Goal: Task Accomplishment & Management: Manage account settings

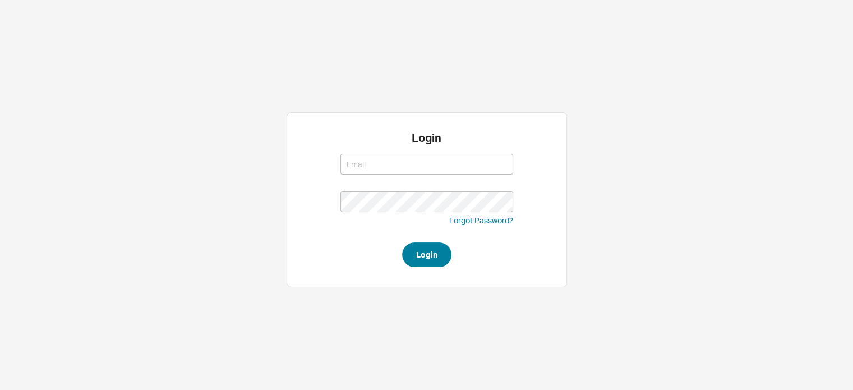
type input "amar@homeandstone.com"
click at [430, 250] on button "Login" at bounding box center [426, 254] width 49 height 25
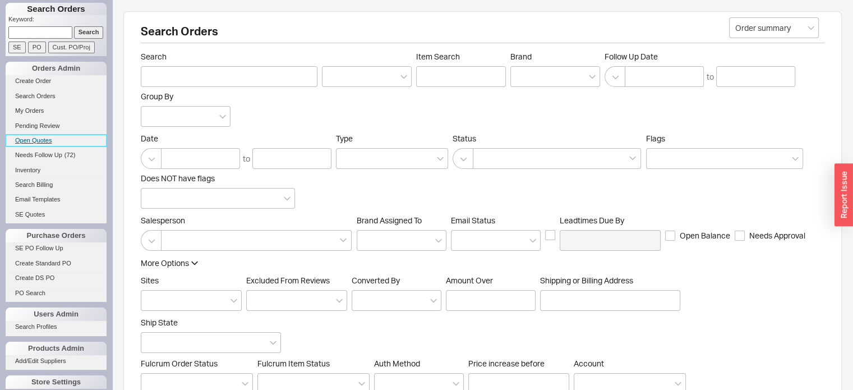
click at [43, 140] on link "Open Quotes" at bounding box center [56, 141] width 101 height 12
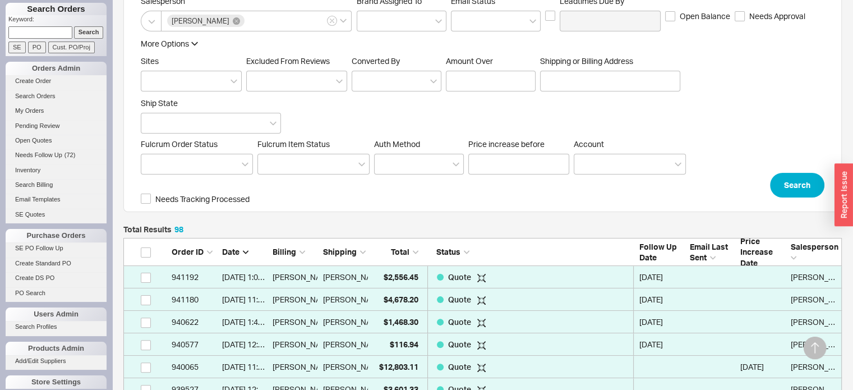
scroll to position [280, 0]
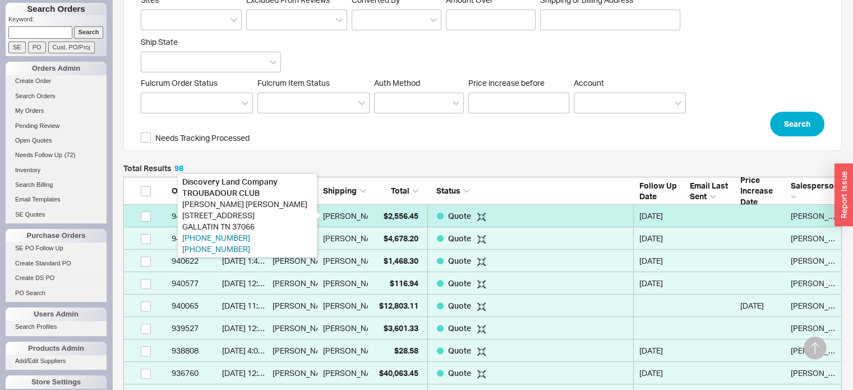
click at [359, 216] on div "[PERSON_NAME]" at bounding box center [354, 216] width 62 height 22
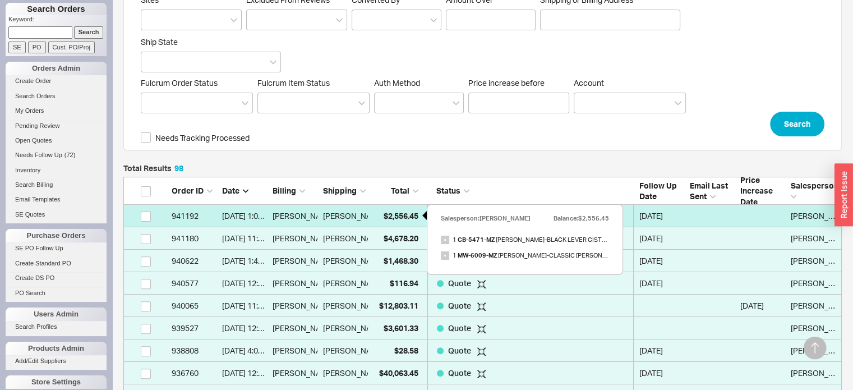
click at [404, 217] on span "$2,556.45" at bounding box center [401, 216] width 35 height 10
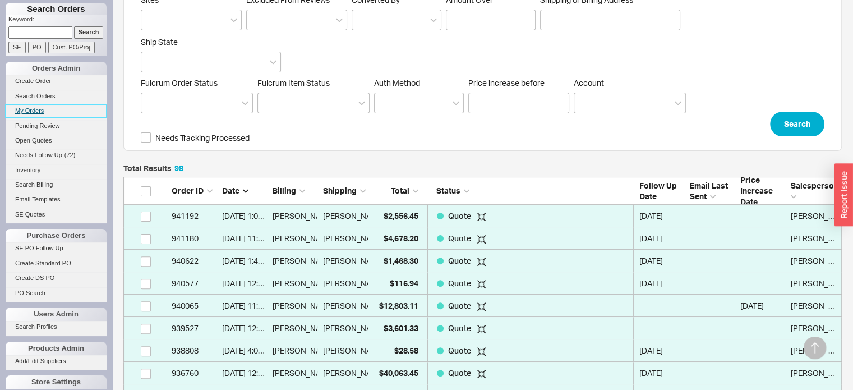
click at [34, 109] on link "My Orders" at bounding box center [56, 111] width 101 height 12
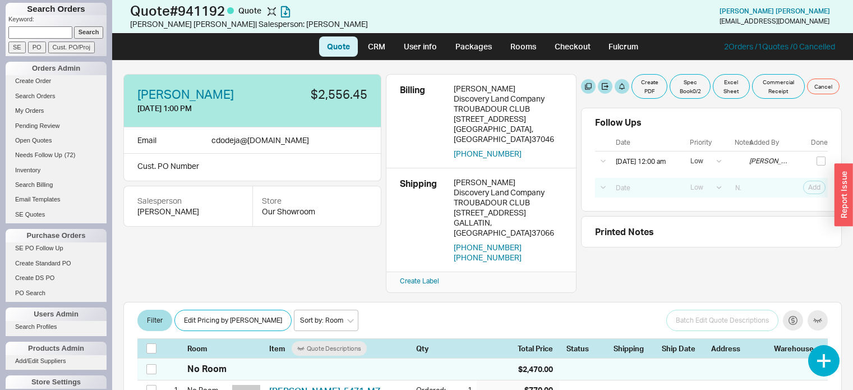
select select "LOW"
drag, startPoint x: 251, startPoint y: 88, endPoint x: 187, endPoint y: 81, distance: 64.2
click at [182, 84] on div "CHAYAN DODEJA 9/21/25 1:00 PM $2,556.45" at bounding box center [252, 101] width 258 height 54
drag, startPoint x: 135, startPoint y: 90, endPoint x: 236, endPoint y: 91, distance: 101.0
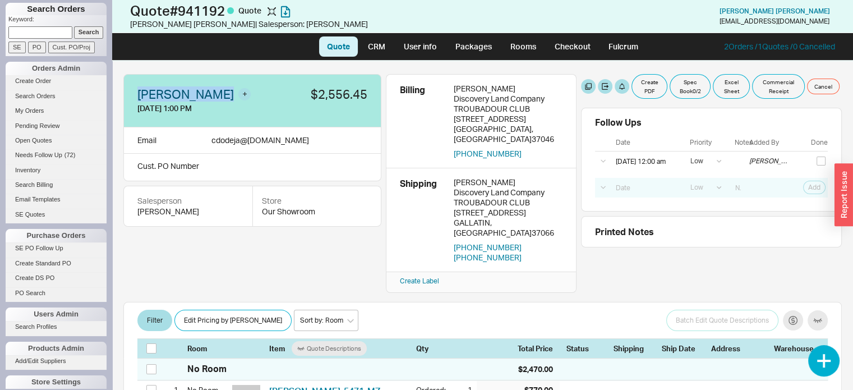
click at [236, 91] on div "CHAYAN DODEJA 9/21/25 1:00 PM $2,556.45" at bounding box center [252, 101] width 258 height 54
copy link "[PERSON_NAME]"
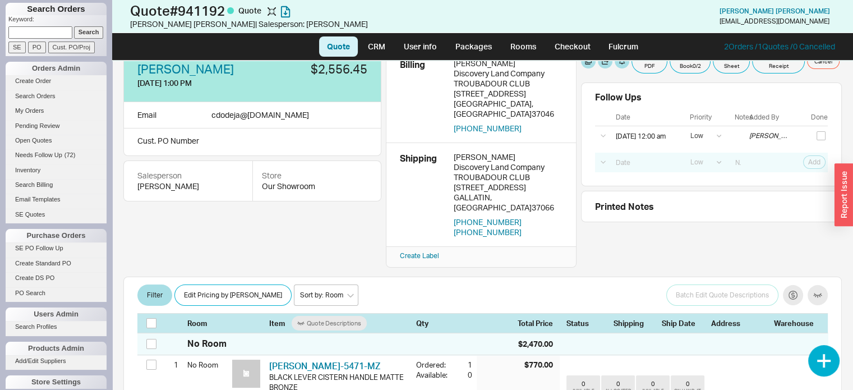
scroll to position [168, 0]
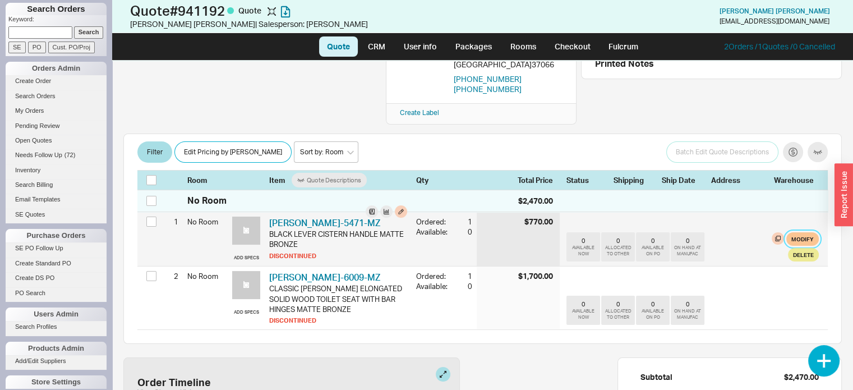
click at [795, 232] on button "Modify" at bounding box center [802, 238] width 33 height 13
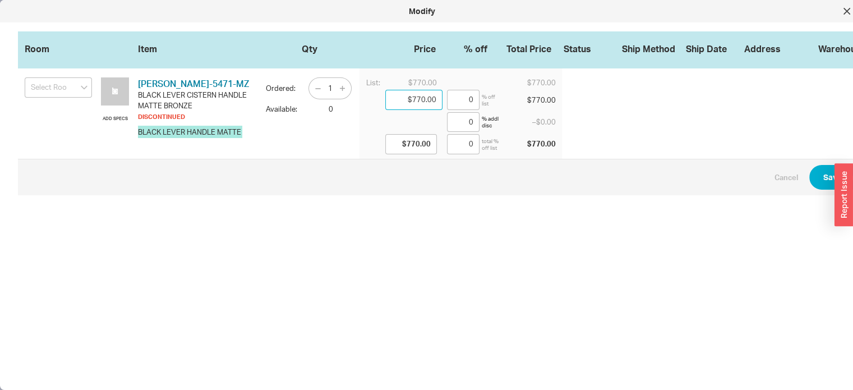
click at [437, 98] on input "$770.00" at bounding box center [413, 100] width 57 height 20
type input "$77.00"
type input "90"
type input "$77.00"
type input "90"
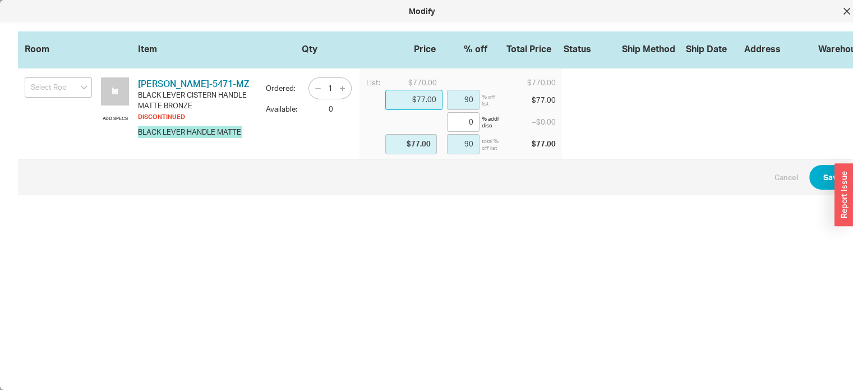
type input "$7.00"
type input "99.09"
type input "$7.00"
type input "99.09"
type input "100"
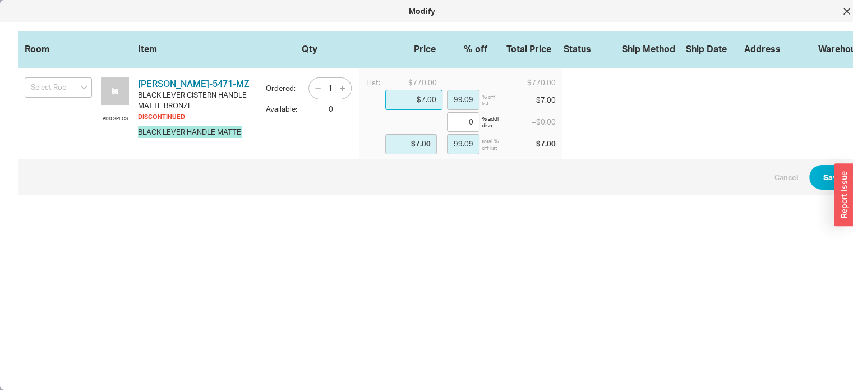
type input "$0.00"
type input "100"
click at [404, 100] on input "text" at bounding box center [413, 100] width 57 height 20
type input "$7.00"
type input "99.09"
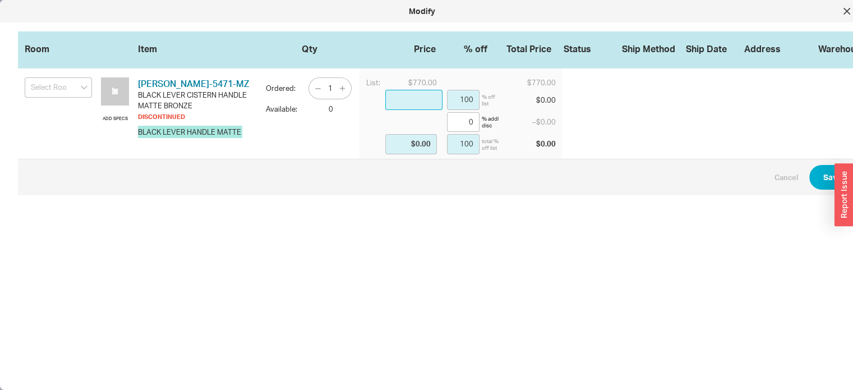
type input "$7.00"
type input "99.09"
type input "$77.00"
type input "90"
type input "$77.00"
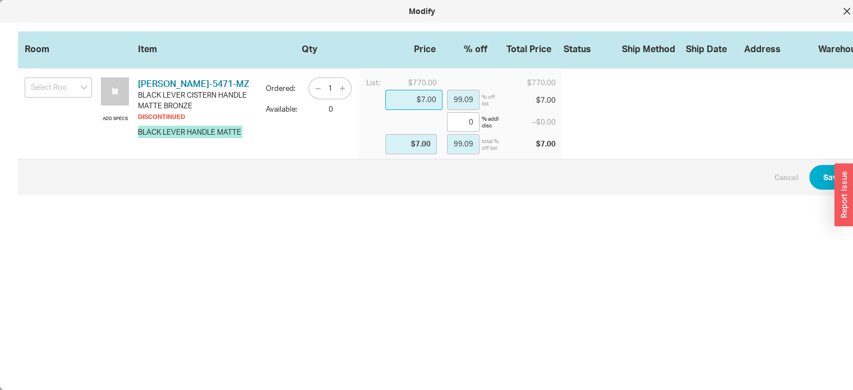
type input "90"
type input "$777.00"
type input "-0.91"
type input "$777.00"
type input "-0.91"
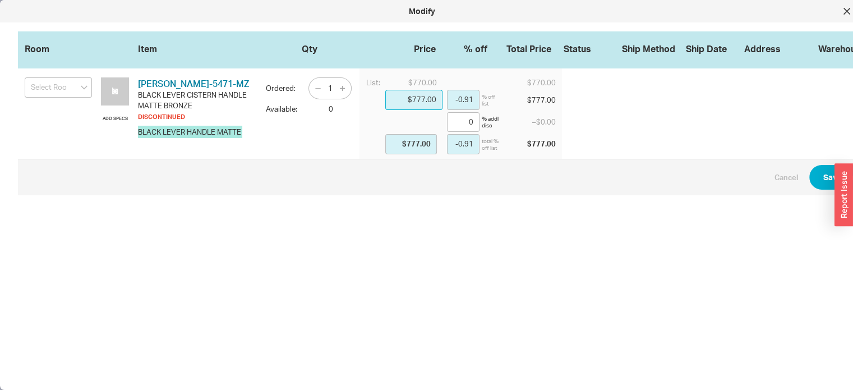
type input "$7,770.00"
type input "-909.09"
type input "$7,770.00"
type input "-909.09"
click at [438, 98] on input "$7,770.00" at bounding box center [413, 100] width 57 height 20
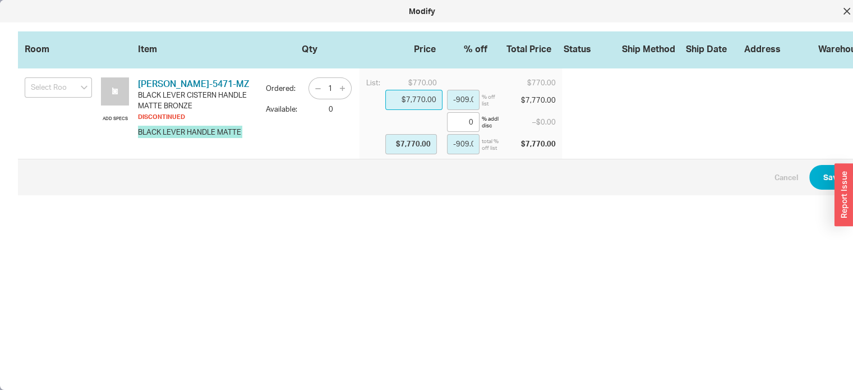
type input "$777.00"
type input "-0.91"
type input "$777.00"
type input "-0.91"
type input "$77.00"
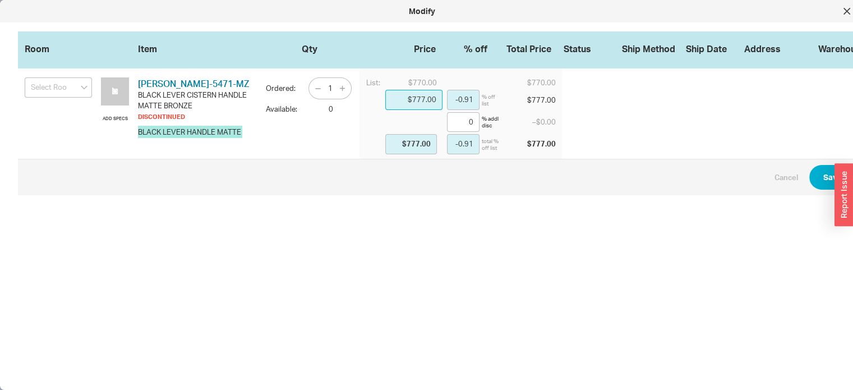
type input "90"
type input "$77.00"
type input "90"
type input "$770.00"
type input "0"
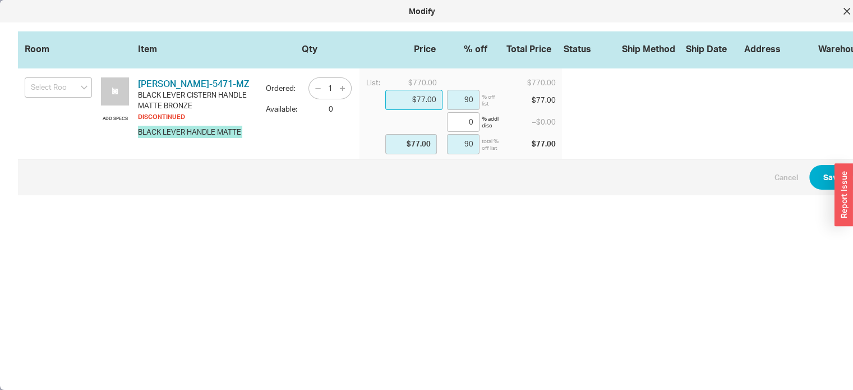
type input "$770.00"
type input "0"
type input "$770.00"
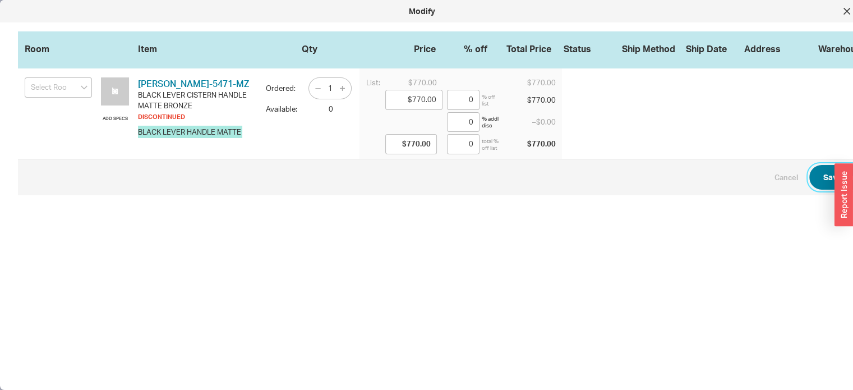
click at [831, 174] on button "Save Changes" at bounding box center [849, 177] width 81 height 25
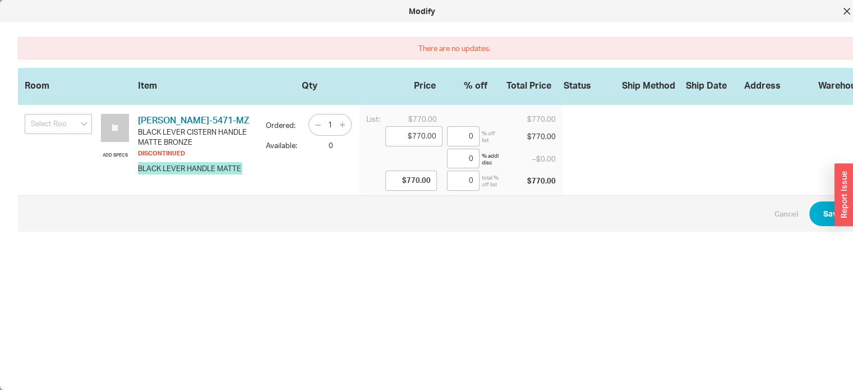
scroll to position [0, 19]
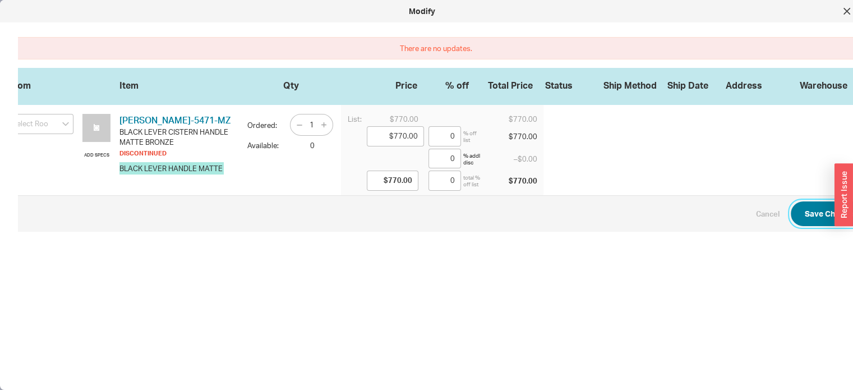
click at [813, 211] on button "Save Changes" at bounding box center [831, 213] width 81 height 25
click at [811, 210] on button "Save Changes" at bounding box center [831, 213] width 81 height 25
click at [846, 8] on icon at bounding box center [847, 11] width 7 height 7
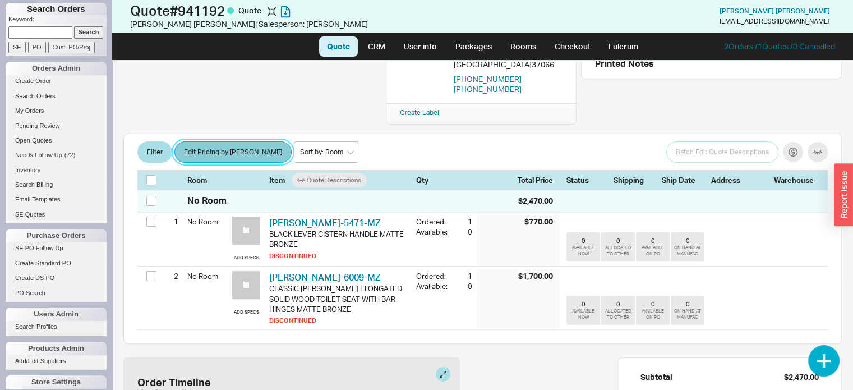
click at [236, 141] on button "Edit Pricing by [PERSON_NAME]" at bounding box center [232, 151] width 117 height 21
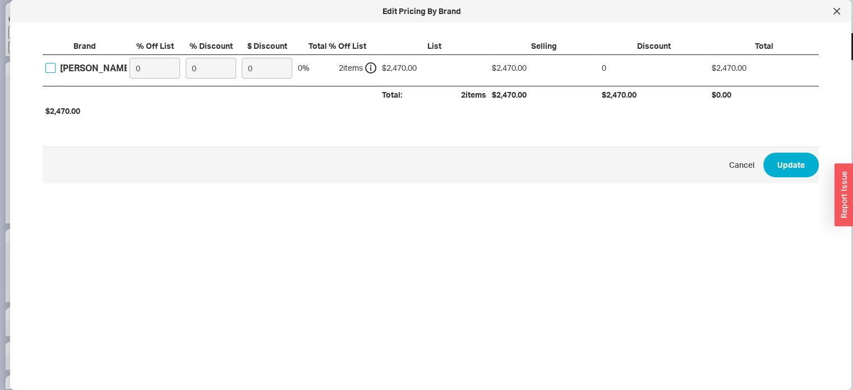
click at [53, 69] on input "Lefroy Brooks" at bounding box center [50, 68] width 10 height 10
checkbox input "true"
click at [149, 67] on input "0" at bounding box center [155, 68] width 50 height 21
type input "20"
click at [776, 161] on button "Update" at bounding box center [791, 165] width 56 height 25
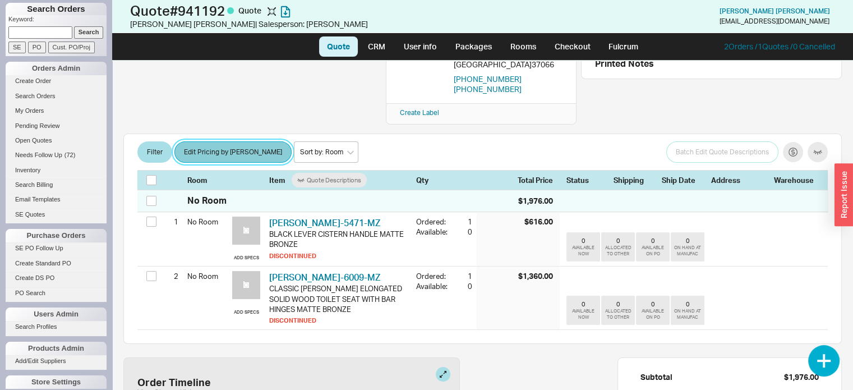
click at [213, 141] on button "Edit Pricing by [PERSON_NAME]" at bounding box center [232, 151] width 117 height 21
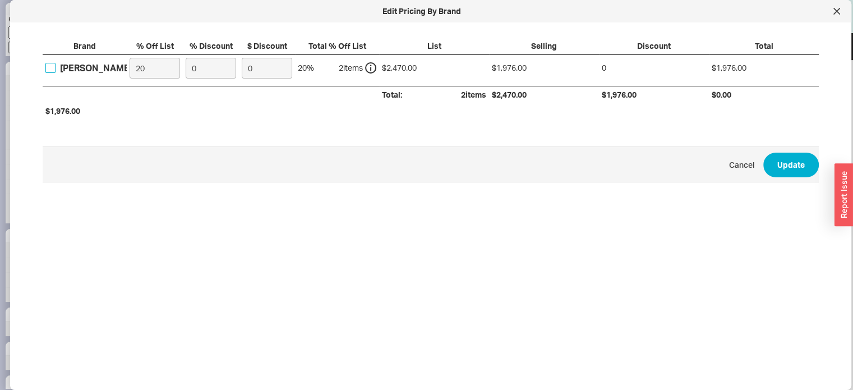
click at [52, 68] on input "Lefroy Brooks" at bounding box center [50, 68] width 10 height 10
checkbox input "true"
click at [154, 68] on input "20" at bounding box center [155, 68] width 50 height 21
type input "25"
click at [778, 161] on button "Update" at bounding box center [791, 165] width 56 height 25
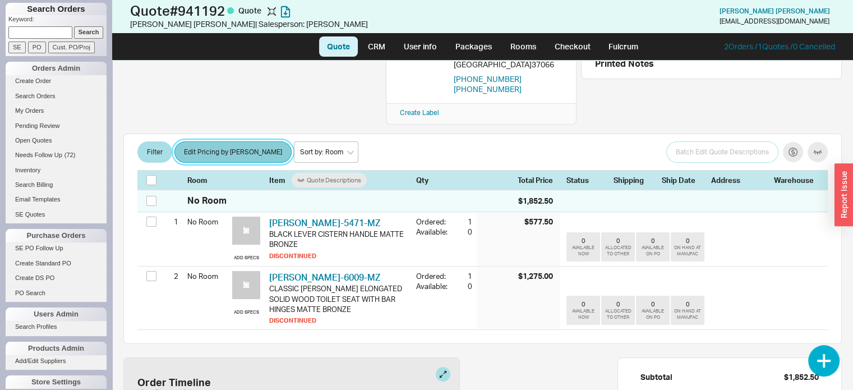
click at [224, 141] on button "Edit Pricing by [PERSON_NAME]" at bounding box center [232, 151] width 117 height 21
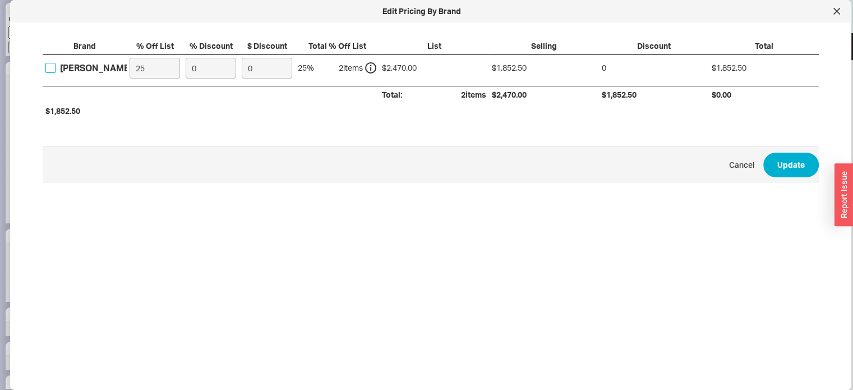
click at [51, 65] on input "Lefroy Brooks" at bounding box center [50, 68] width 10 height 10
checkbox input "true"
click at [146, 68] on input "25" at bounding box center [155, 68] width 50 height 21
type input "22"
click at [769, 157] on button "Update" at bounding box center [791, 165] width 56 height 25
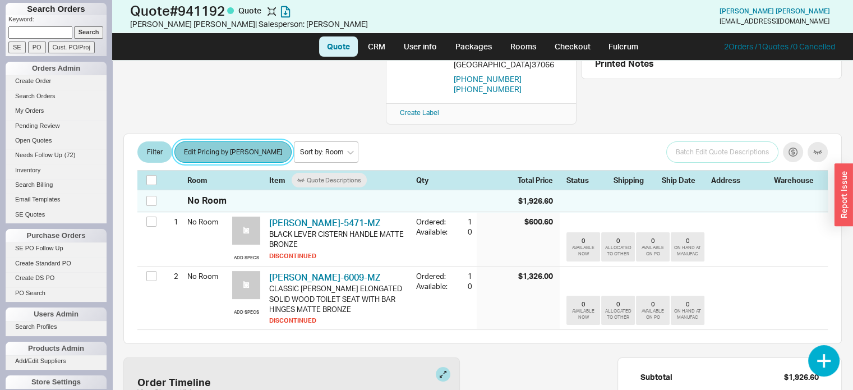
click at [233, 141] on button "Edit Pricing by [PERSON_NAME]" at bounding box center [232, 151] width 117 height 21
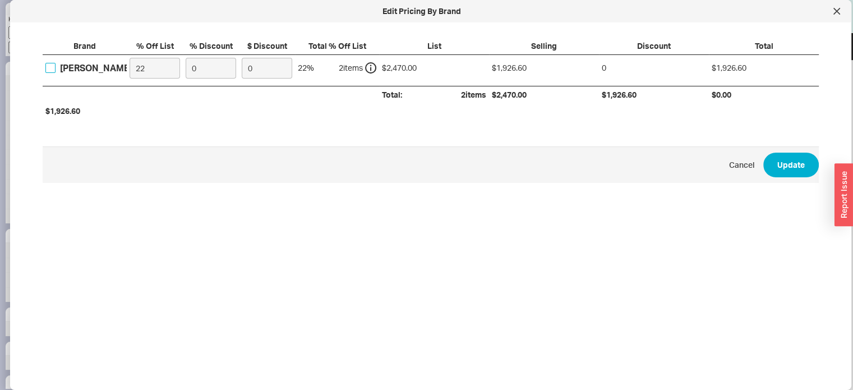
click at [50, 63] on input "Lefroy Brooks" at bounding box center [50, 68] width 10 height 10
checkbox input "true"
click at [159, 68] on input "22" at bounding box center [155, 68] width 50 height 21
type input "23"
click at [780, 165] on button "Update" at bounding box center [791, 165] width 56 height 25
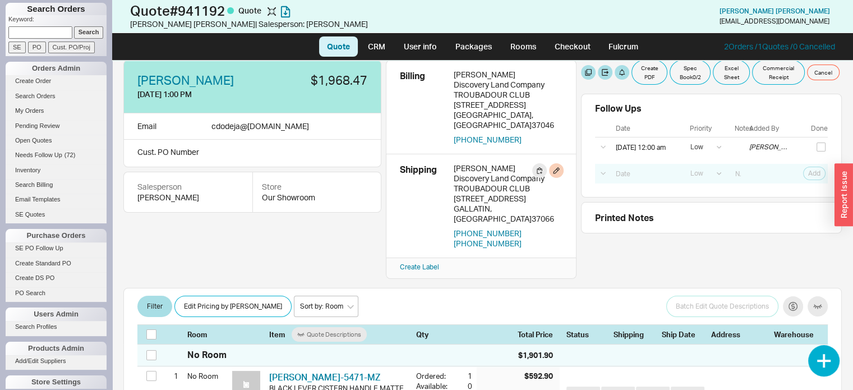
scroll to position [0, 0]
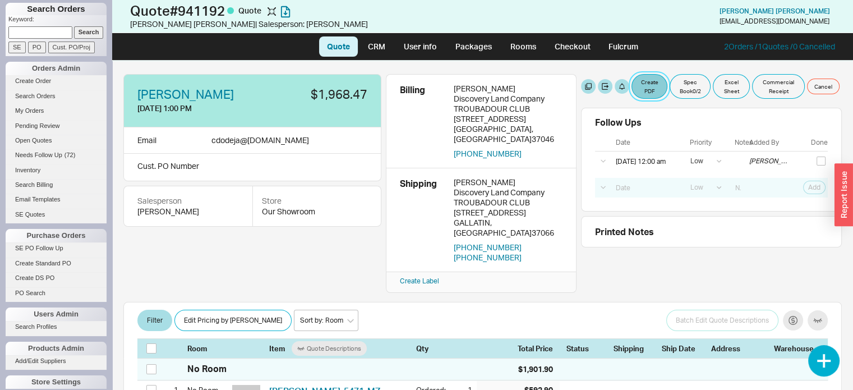
click at [652, 82] on button "Create PDF" at bounding box center [650, 86] width 36 height 25
select select "71997456"
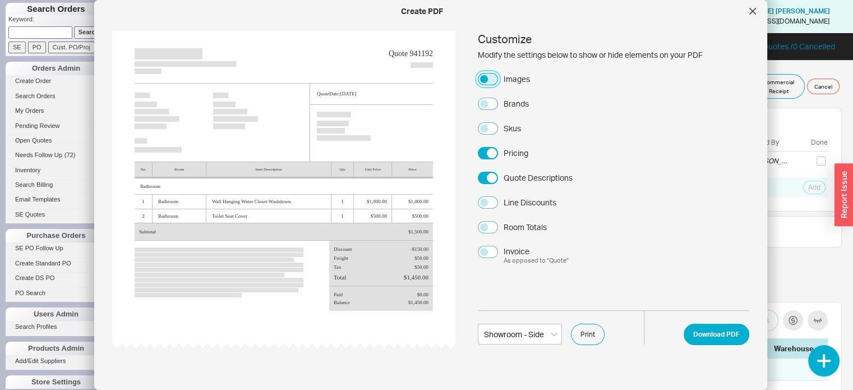
click at [482, 76] on button "Images" at bounding box center [488, 79] width 20 height 12
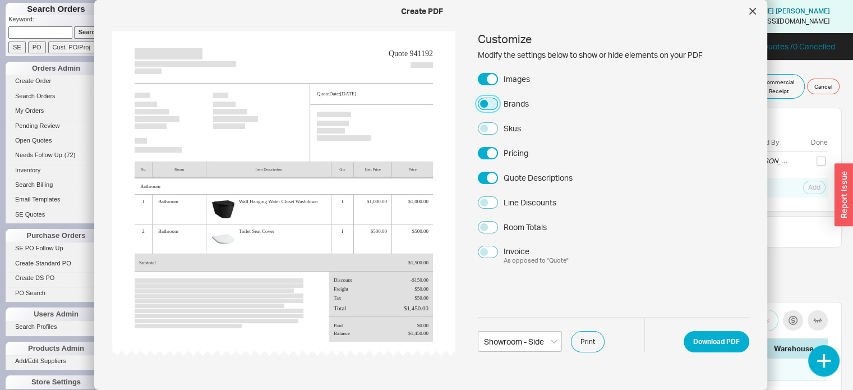
click at [483, 98] on button "Brands" at bounding box center [488, 104] width 20 height 12
click at [489, 127] on button "Skus" at bounding box center [488, 128] width 20 height 12
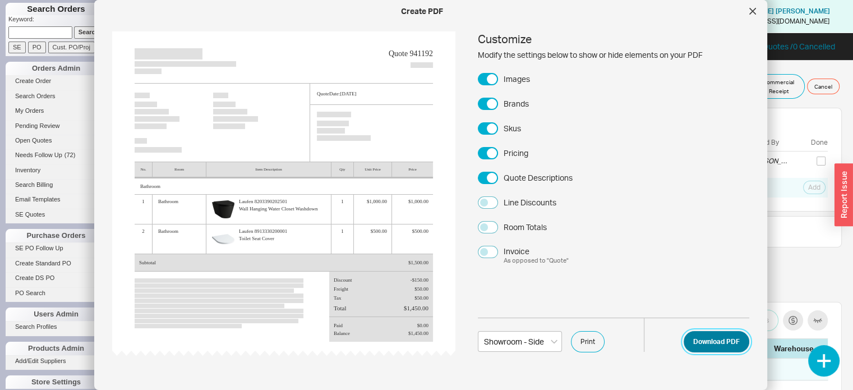
click at [708, 338] on button "Download PDF" at bounding box center [717, 341] width 66 height 21
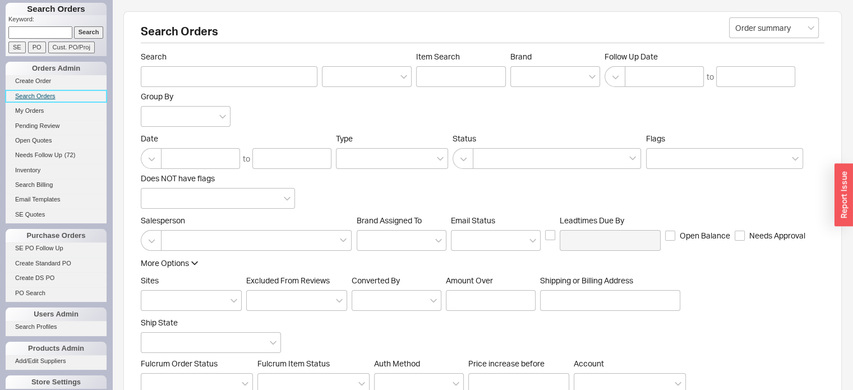
click at [40, 92] on link "Search Orders" at bounding box center [56, 96] width 101 height 12
click at [187, 75] on input "Search" at bounding box center [229, 76] width 177 height 21
paste input "CHAYAN DODEJA"
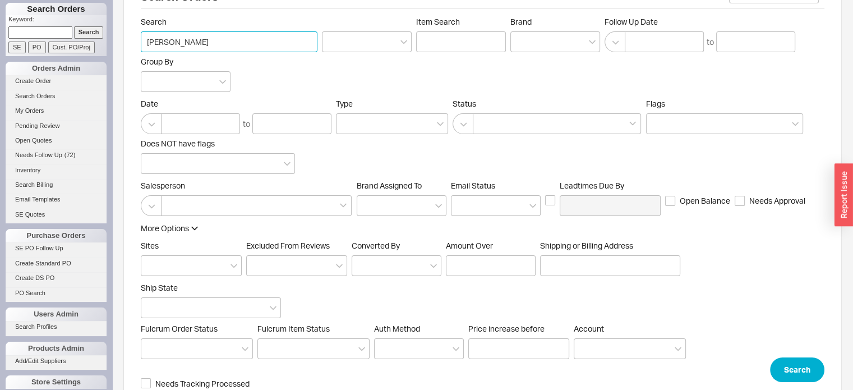
scroll to position [54, 0]
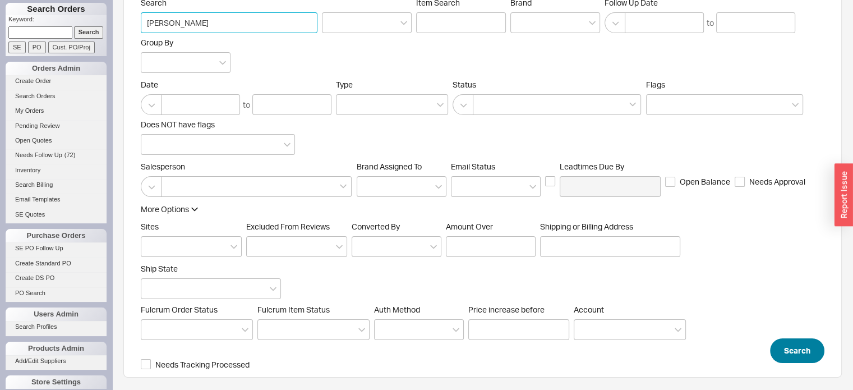
type input "[PERSON_NAME]"
click at [799, 351] on button "Search" at bounding box center [797, 350] width 54 height 25
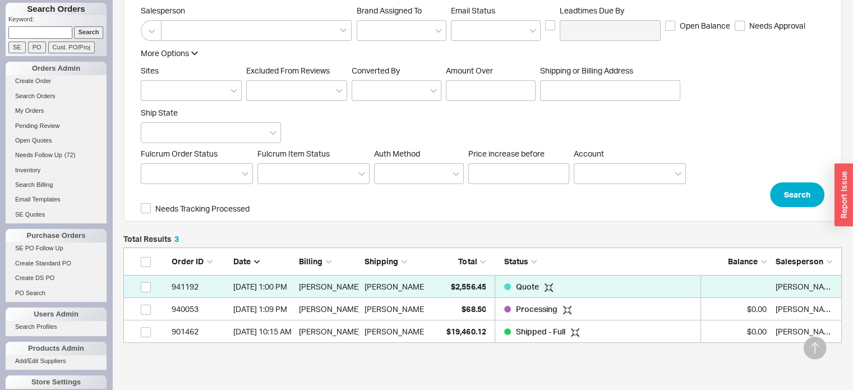
scroll to position [227, 0]
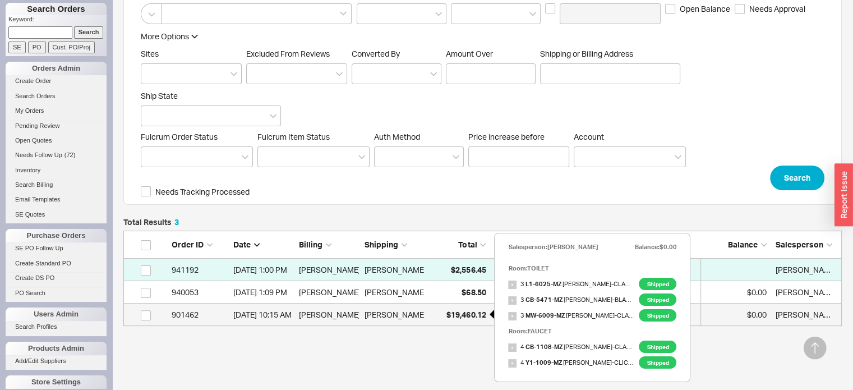
click at [471, 316] on span "$19,460.12" at bounding box center [466, 315] width 39 height 10
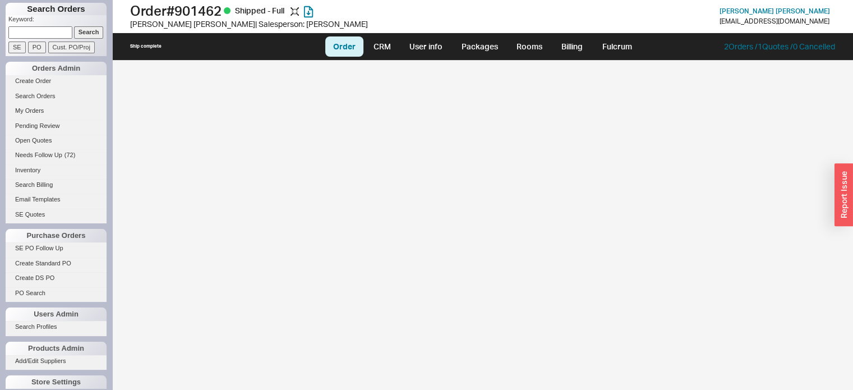
select select "LOW"
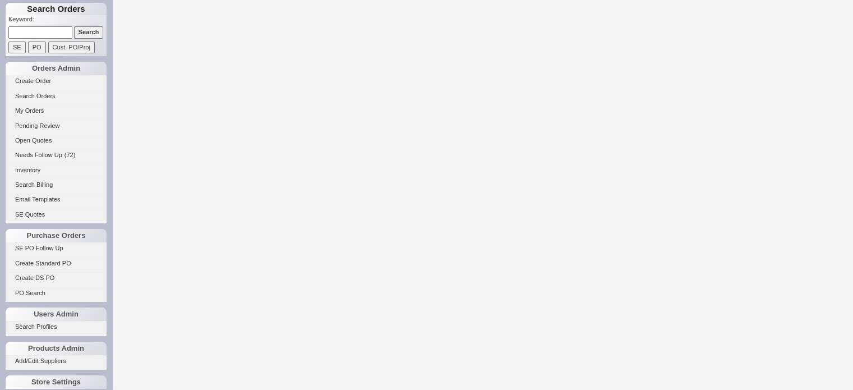
select select "LOW"
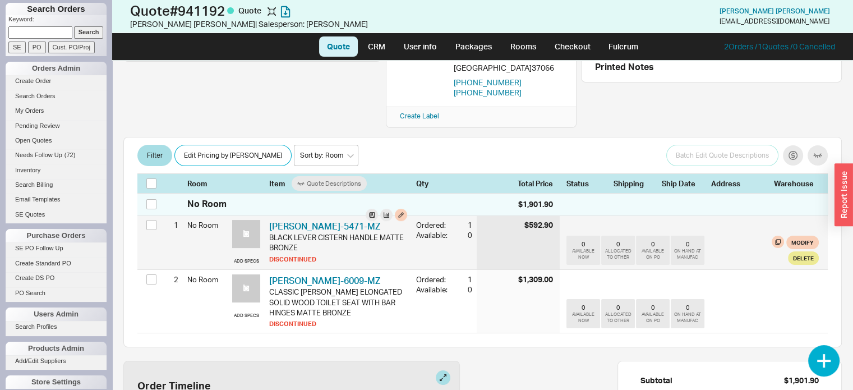
scroll to position [168, 0]
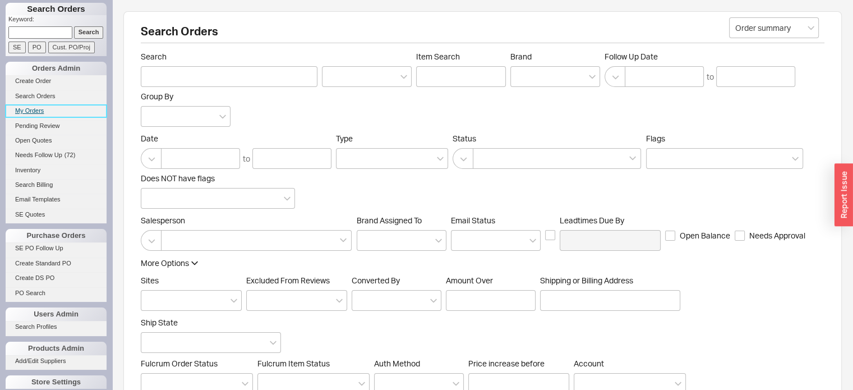
click at [40, 111] on link "My Orders" at bounding box center [56, 111] width 101 height 12
click at [36, 109] on link "My Orders" at bounding box center [56, 111] width 101 height 12
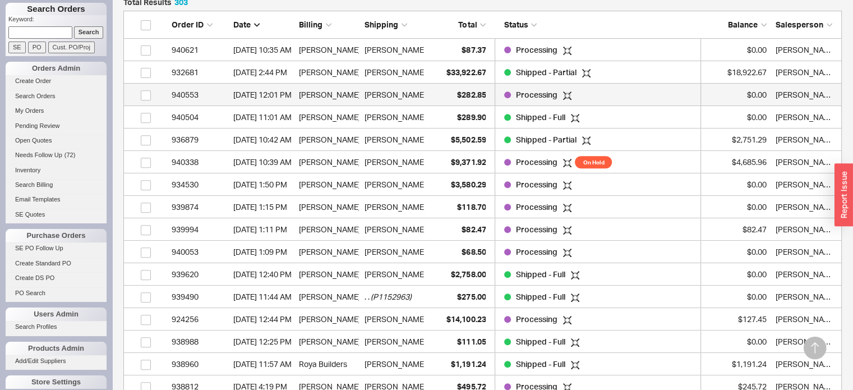
scroll to position [449, 0]
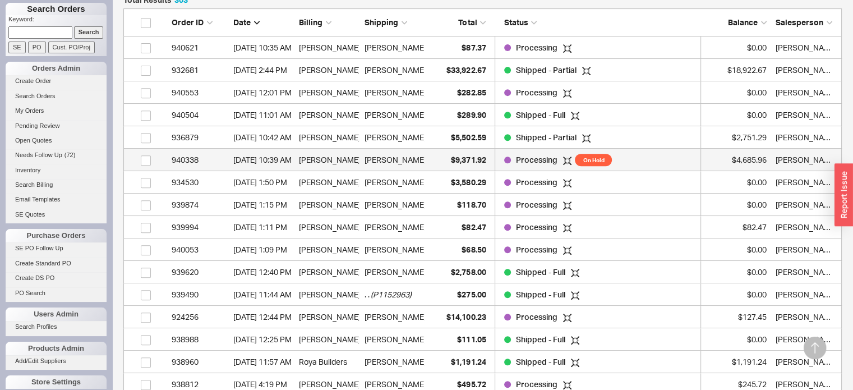
click at [427, 161] on span "( Linda HU )" at bounding box center [460, 160] width 66 height 22
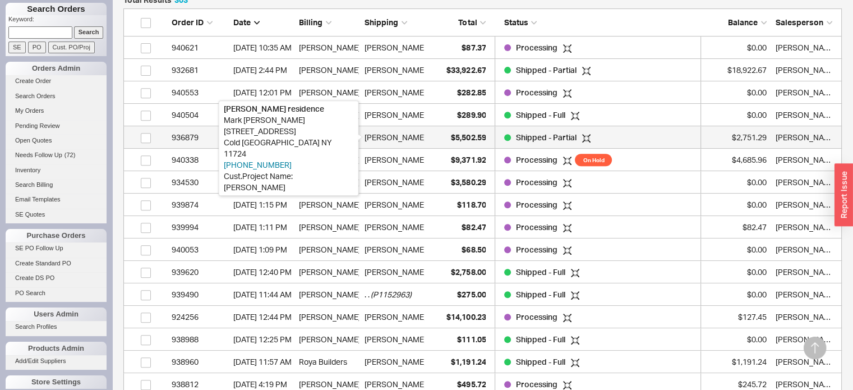
click at [404, 136] on div "[PERSON_NAME]" at bounding box center [396, 137] width 62 height 22
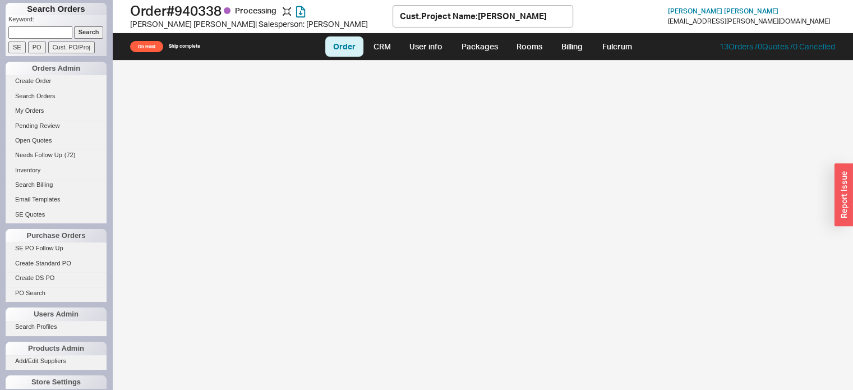
select select "LOW"
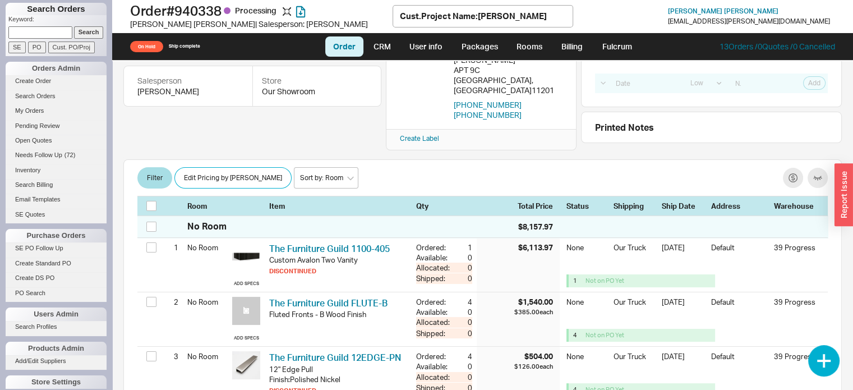
scroll to position [168, 0]
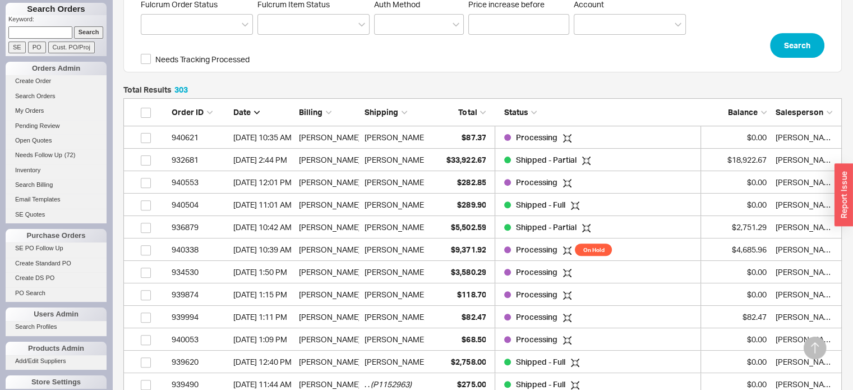
scroll to position [395, 0]
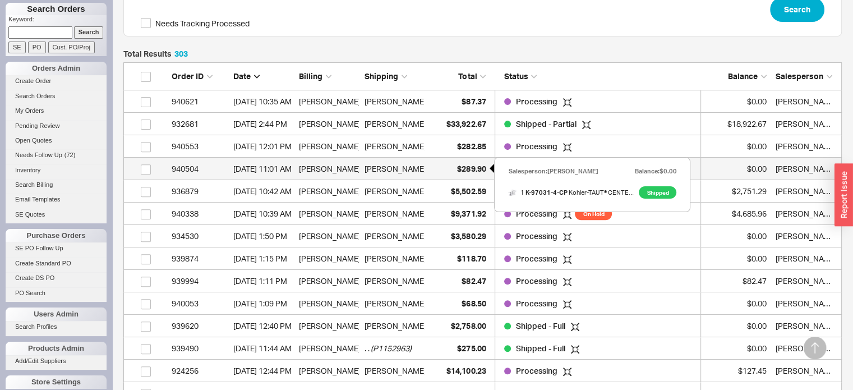
click at [457, 162] on div "$289.90" at bounding box center [458, 169] width 56 height 22
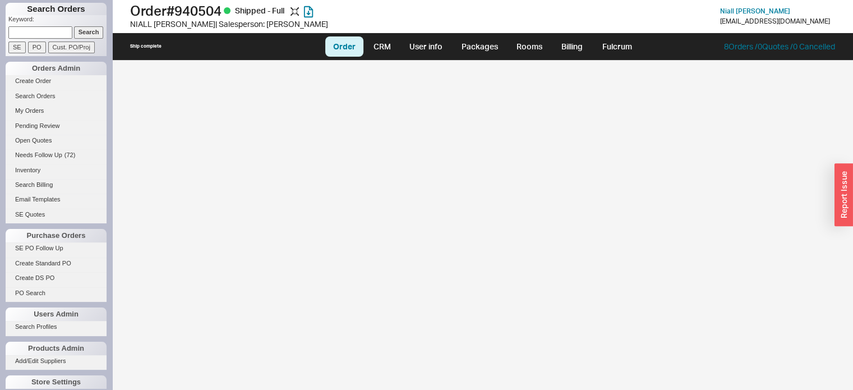
select select "LOW"
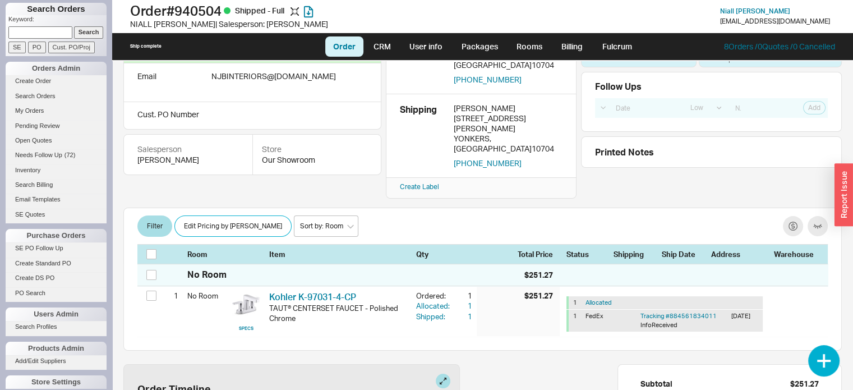
scroll to position [168, 0]
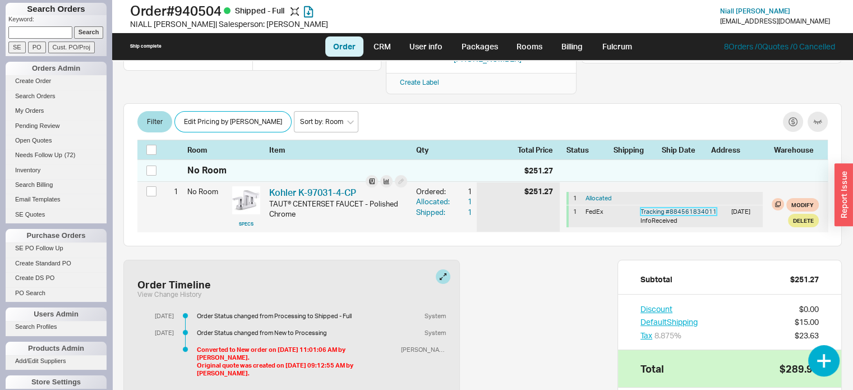
click at [684, 208] on link "Tracking # 884561834011" at bounding box center [679, 212] width 76 height 8
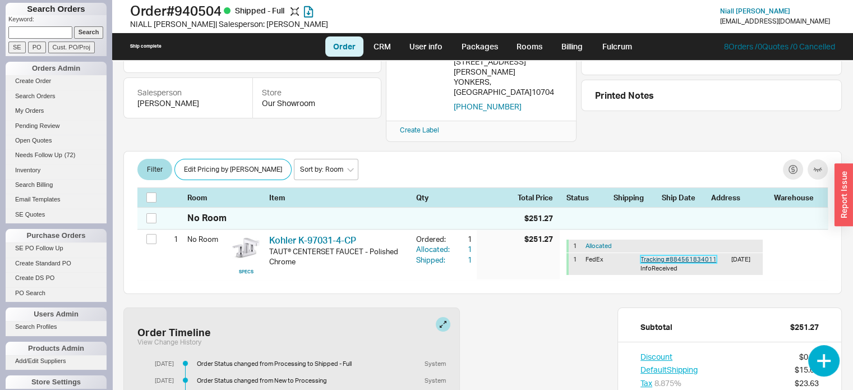
scroll to position [0, 0]
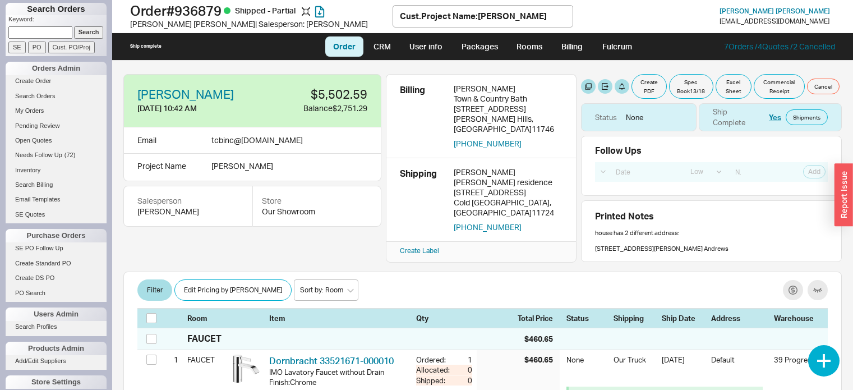
select select "LOW"
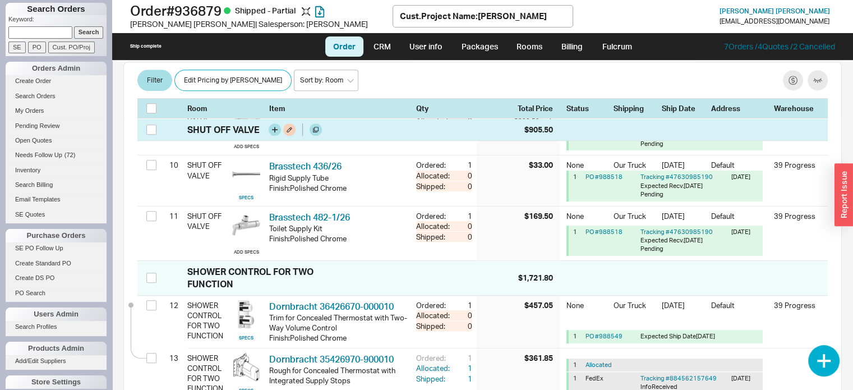
scroll to position [673, 0]
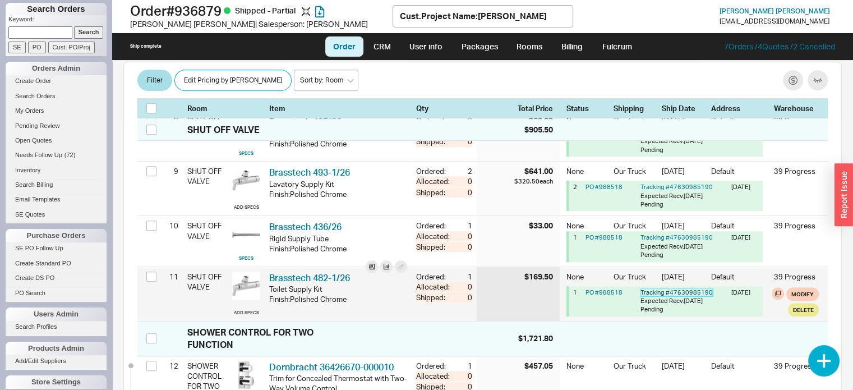
click at [665, 296] on link "Tracking # 47630985190" at bounding box center [677, 292] width 72 height 8
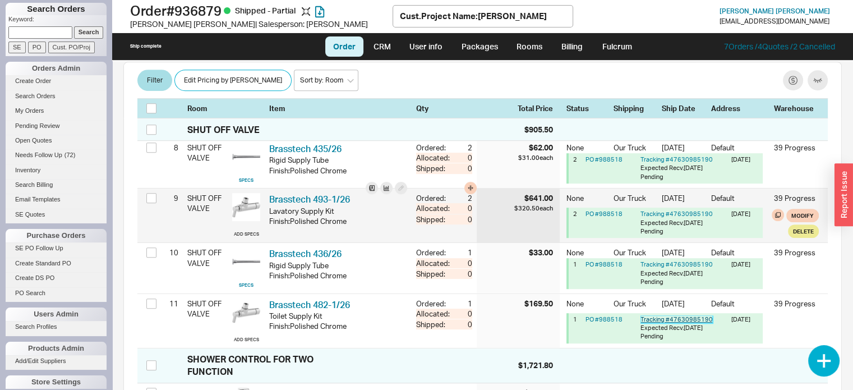
scroll to position [617, 0]
